Goal: Task Accomplishment & Management: Use online tool/utility

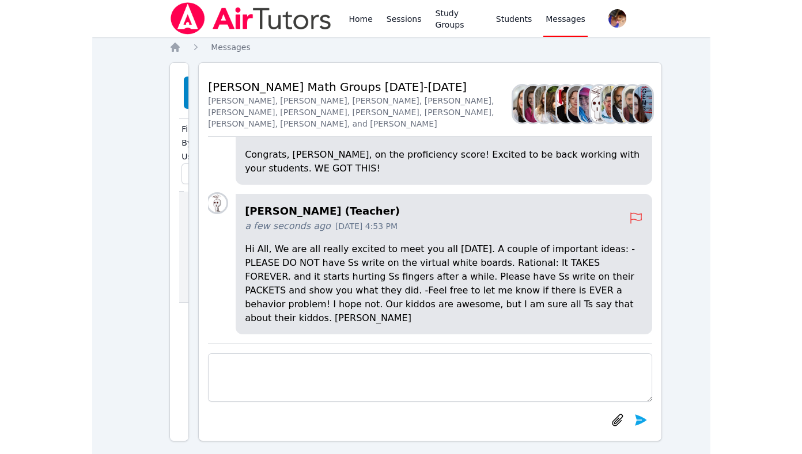
scroll to position [-289, 18]
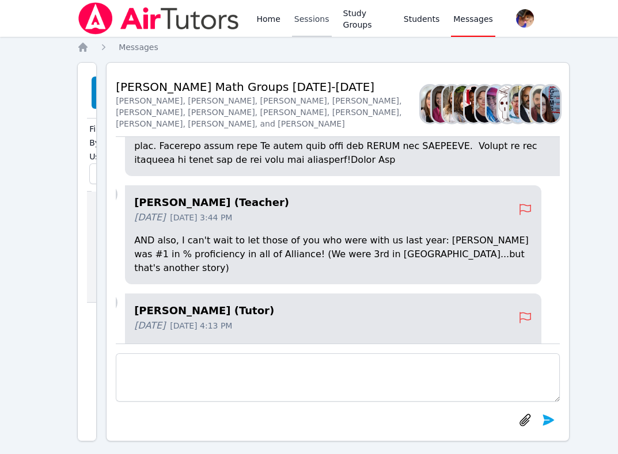
click at [311, 25] on link "Sessions" at bounding box center [312, 18] width 40 height 37
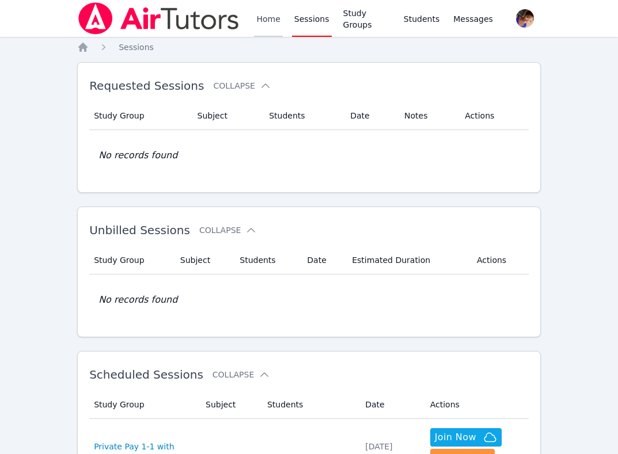
click at [271, 28] on link "Home" at bounding box center [268, 18] width 28 height 37
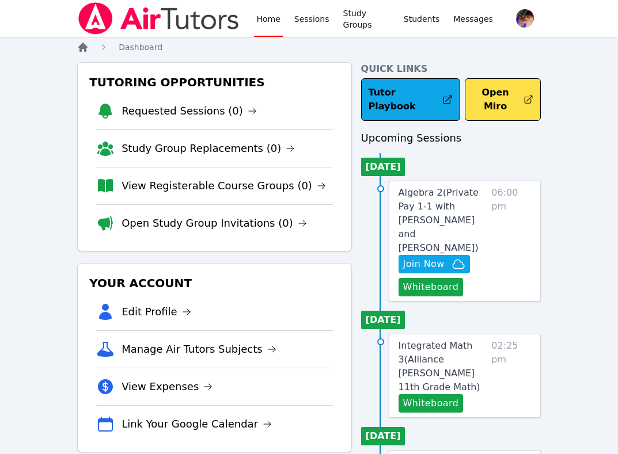
click at [86, 48] on icon "Breadcrumb" at bounding box center [82, 47] width 9 height 9
click at [81, 47] on icon "Breadcrumb" at bounding box center [82, 47] width 9 height 9
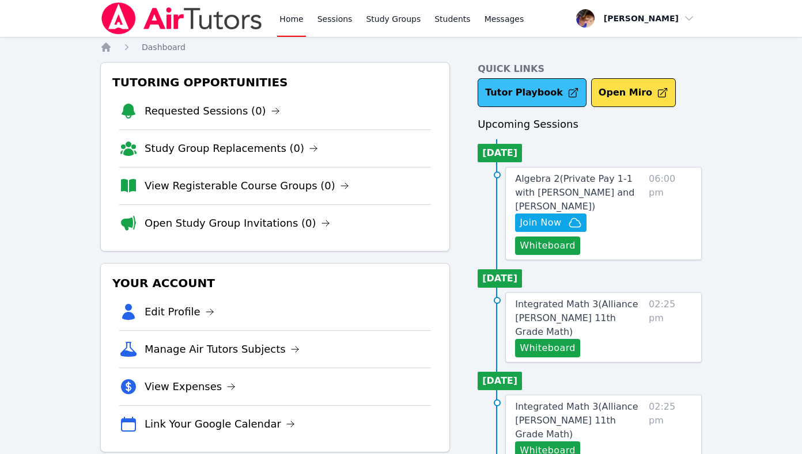
click at [509, 99] on link "Tutor Playbook" at bounding box center [531, 92] width 109 height 29
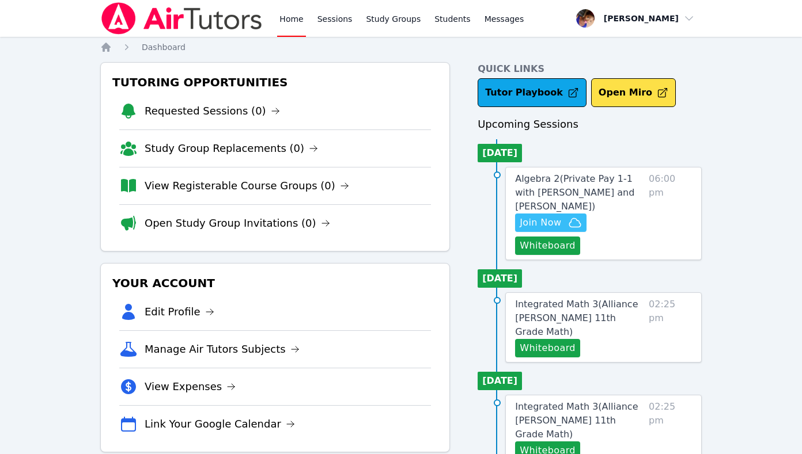
click at [557, 219] on span "Join Now" at bounding box center [539, 223] width 41 height 14
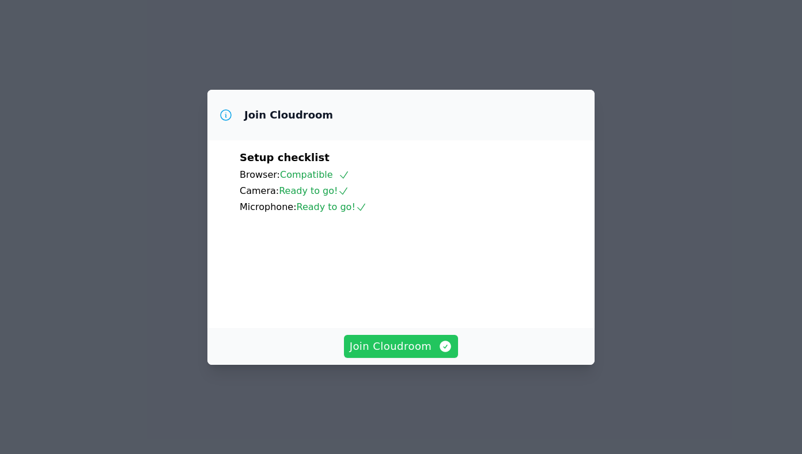
click at [438, 354] on icon "button" at bounding box center [445, 347] width 14 height 14
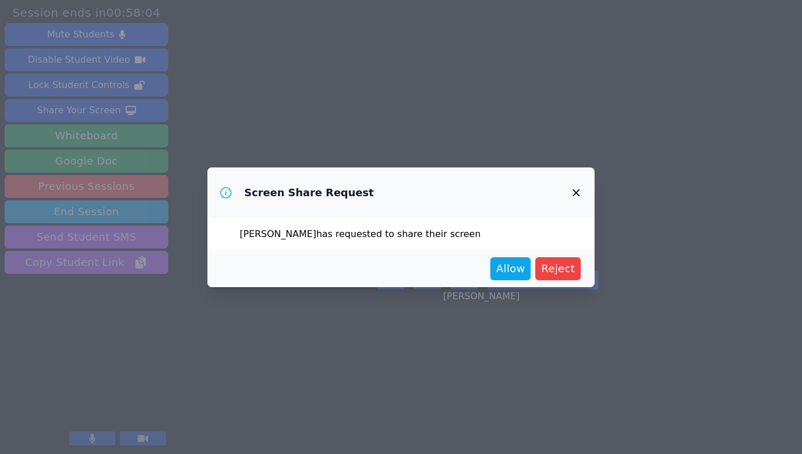
click at [515, 280] on div "Allow Reject" at bounding box center [400, 269] width 387 height 37
click at [515, 278] on button "Allow" at bounding box center [510, 268] width 40 height 23
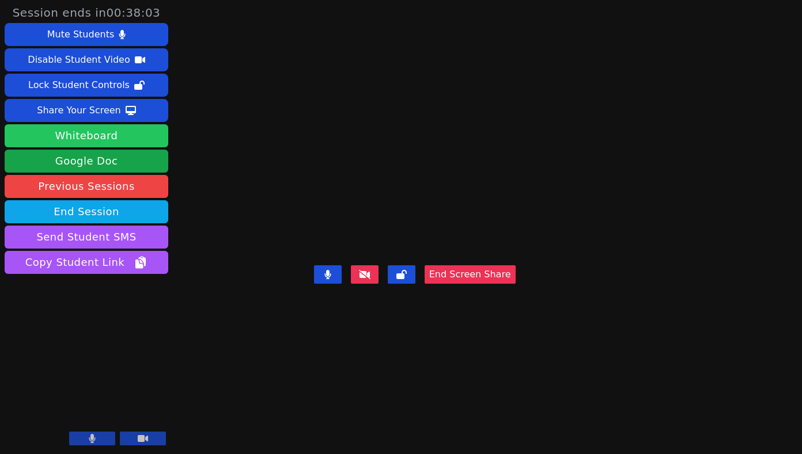
click at [84, 128] on button "Whiteboard" at bounding box center [87, 135] width 164 height 23
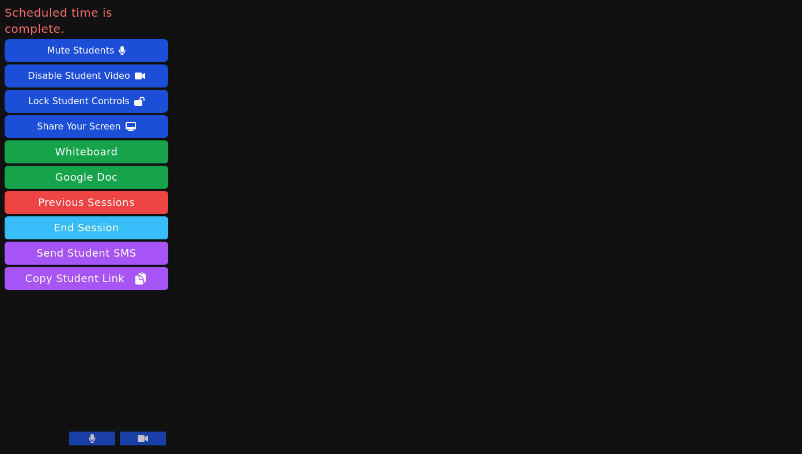
click at [109, 217] on button "End Session" at bounding box center [87, 228] width 164 height 23
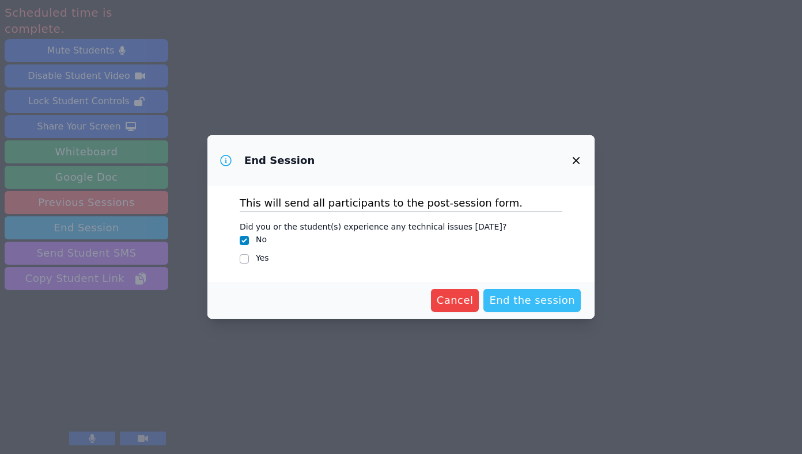
click at [538, 302] on span "End the session" at bounding box center [532, 301] width 86 height 16
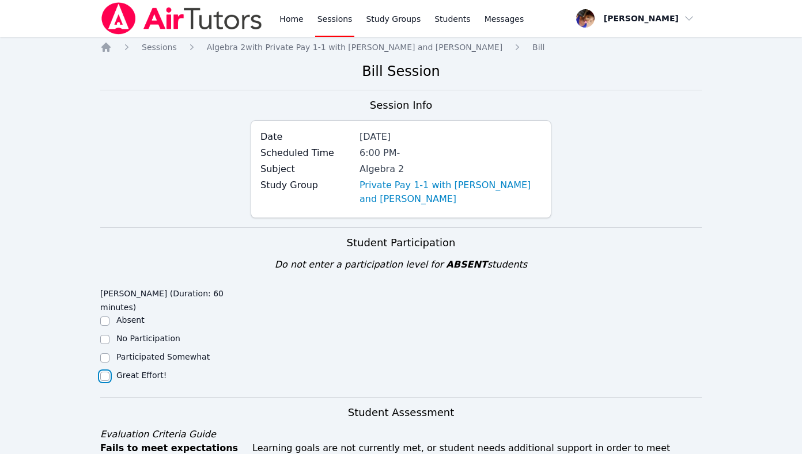
click at [107, 372] on input "Great Effort!" at bounding box center [104, 376] width 9 height 9
checkbox input "true"
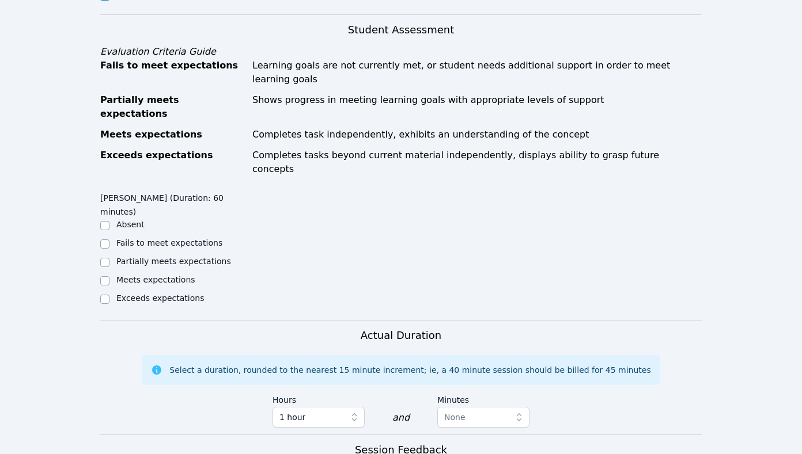
scroll to position [417, 0]
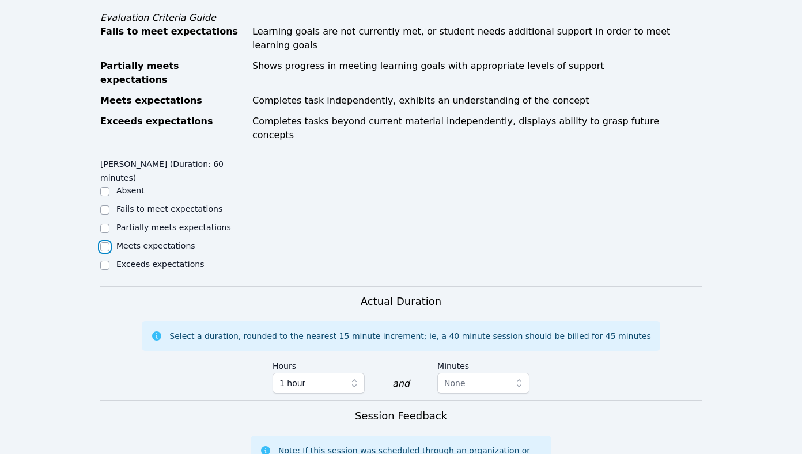
click at [104, 242] on input "Meets expectations" at bounding box center [104, 246] width 9 height 9
checkbox input "true"
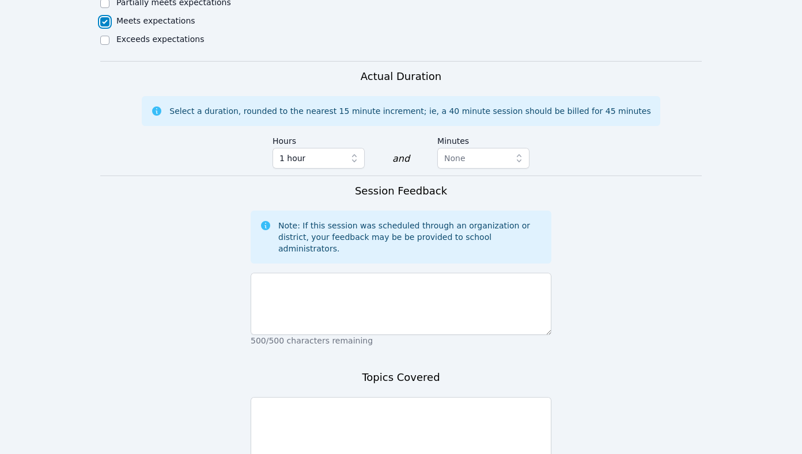
scroll to position [673, 0]
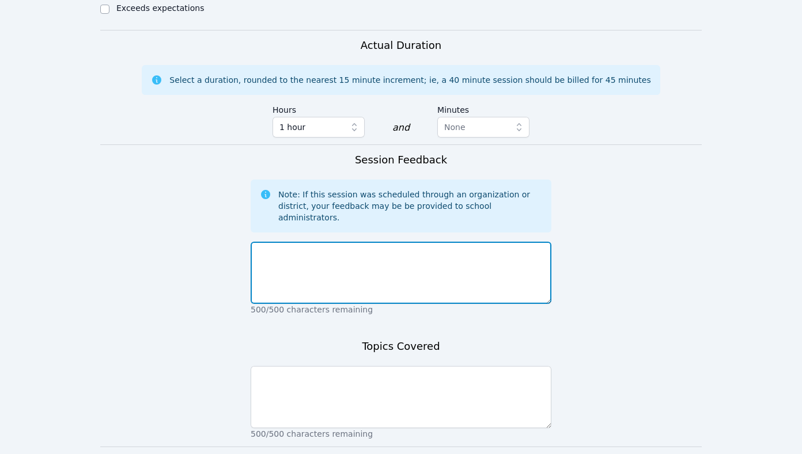
click at [278, 242] on textarea at bounding box center [401, 273] width 301 height 62
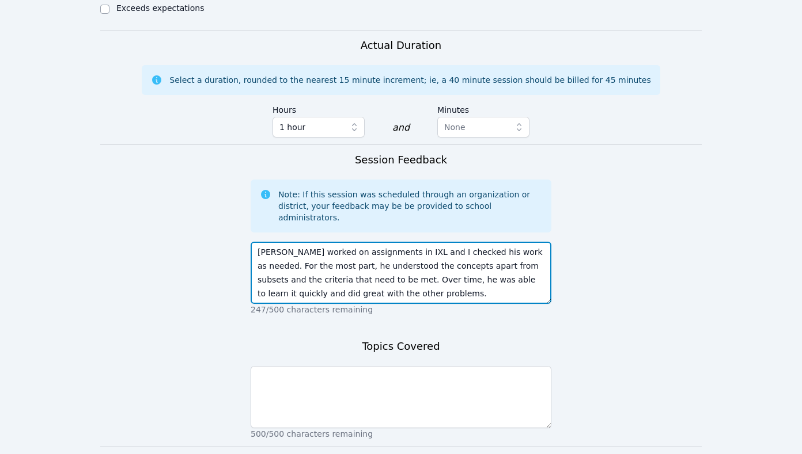
click at [403, 242] on textarea "Ethan worked on assignments in IXL and I checked his work as needed. For the mo…" at bounding box center [401, 273] width 301 height 62
click at [399, 242] on textarea "Ethan worked on assignments in IXL and I checked his work as needed. For the mo…" at bounding box center [401, 273] width 301 height 62
click at [309, 242] on textarea "Ethan worked on assignments in IXL, and I checked his work as needed. For the m…" at bounding box center [401, 273] width 301 height 62
type textarea "Ethan worked on assignments in IXL, and I checked his work as needed. For the m…"
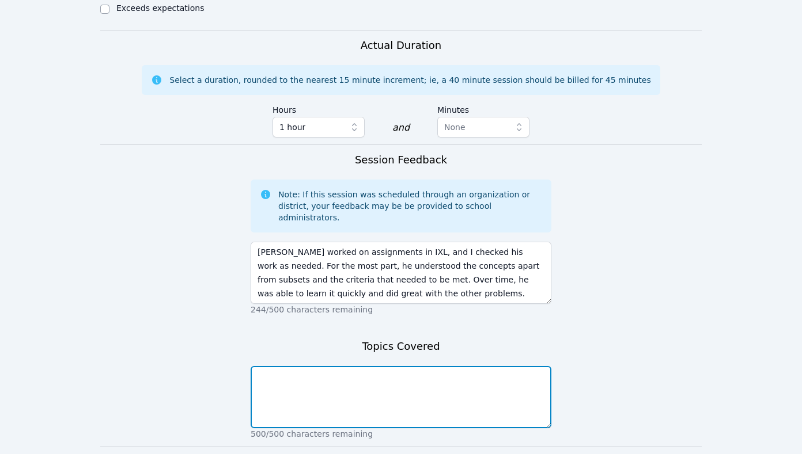
click at [289, 366] on textarea at bounding box center [401, 397] width 301 height 62
click at [259, 366] on textarea "Subsets Solving for variables in a linear equation Identifying rational and irr…" at bounding box center [401, 397] width 301 height 62
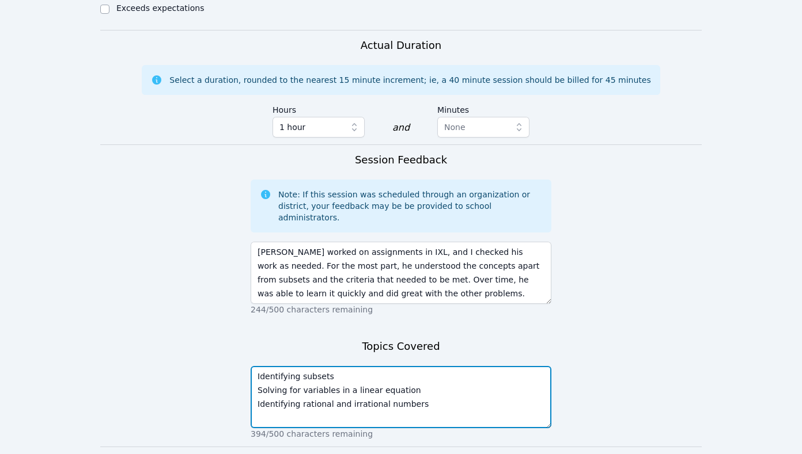
type textarea "Identifying subsets Solving for variables in a linear equation Identifying rati…"
